Goal: Check status: Check status

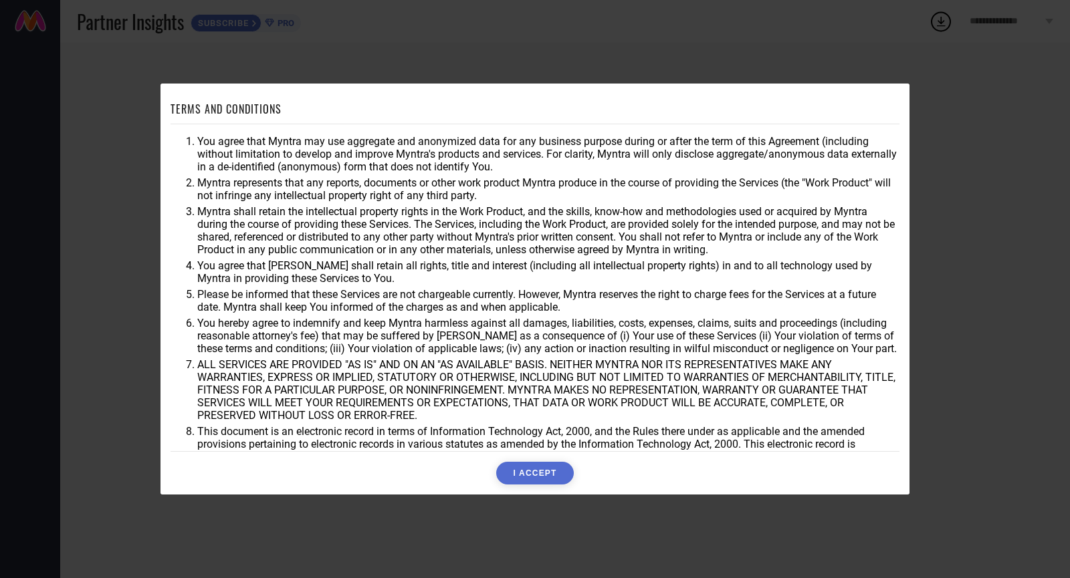
click at [542, 463] on button "I ACCEPT" at bounding box center [534, 473] width 77 height 23
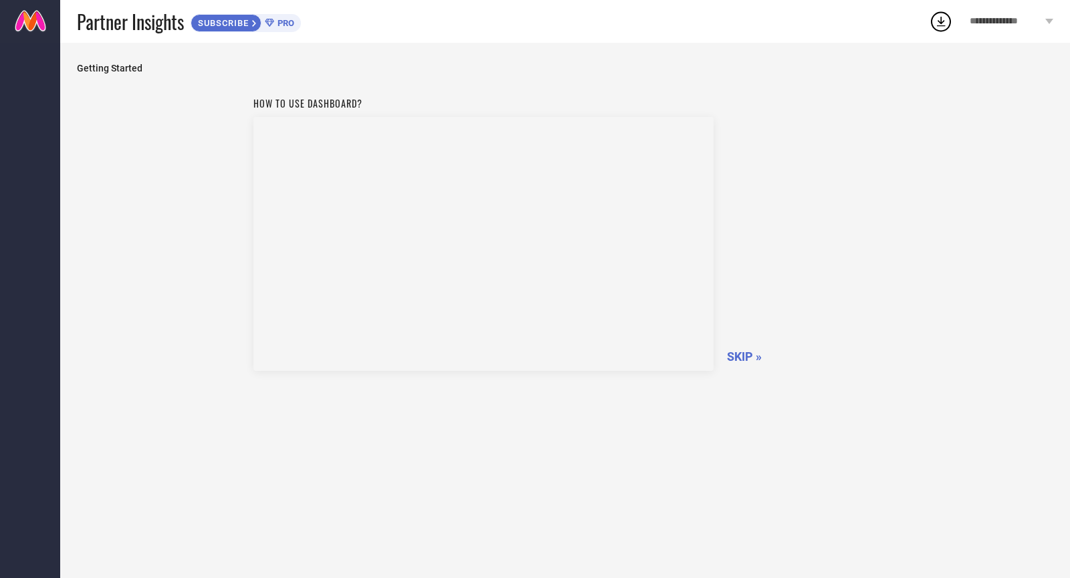
click at [737, 357] on span "SKIP »" at bounding box center [744, 357] width 35 height 14
